Goal: Register for event/course

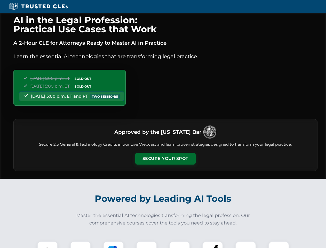
click at [165, 159] on button "Secure Your Spot" at bounding box center [165, 159] width 60 height 12
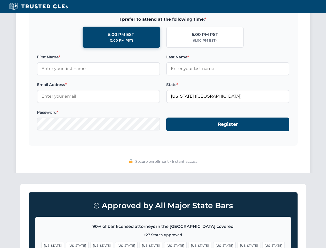
click at [238, 245] on span "[US_STATE]" at bounding box center [249, 245] width 22 height 7
